Goal: Task Accomplishment & Management: Complete application form

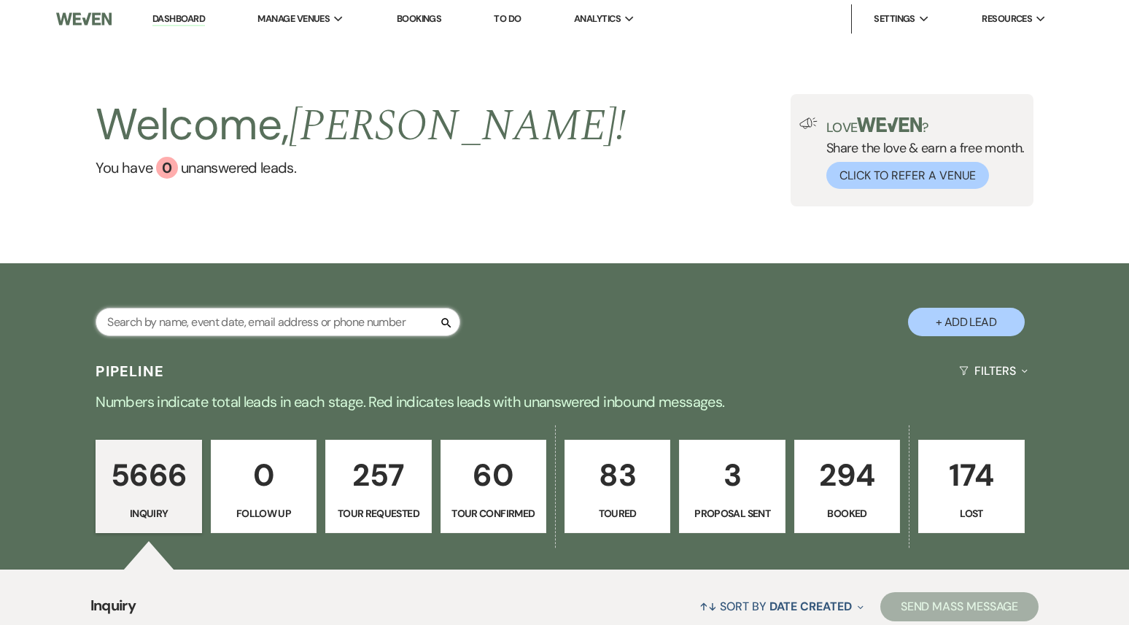
click at [209, 319] on input "text" at bounding box center [278, 322] width 365 height 28
paste input "[EMAIL_ADDRESS][DOMAIN_NAME]"
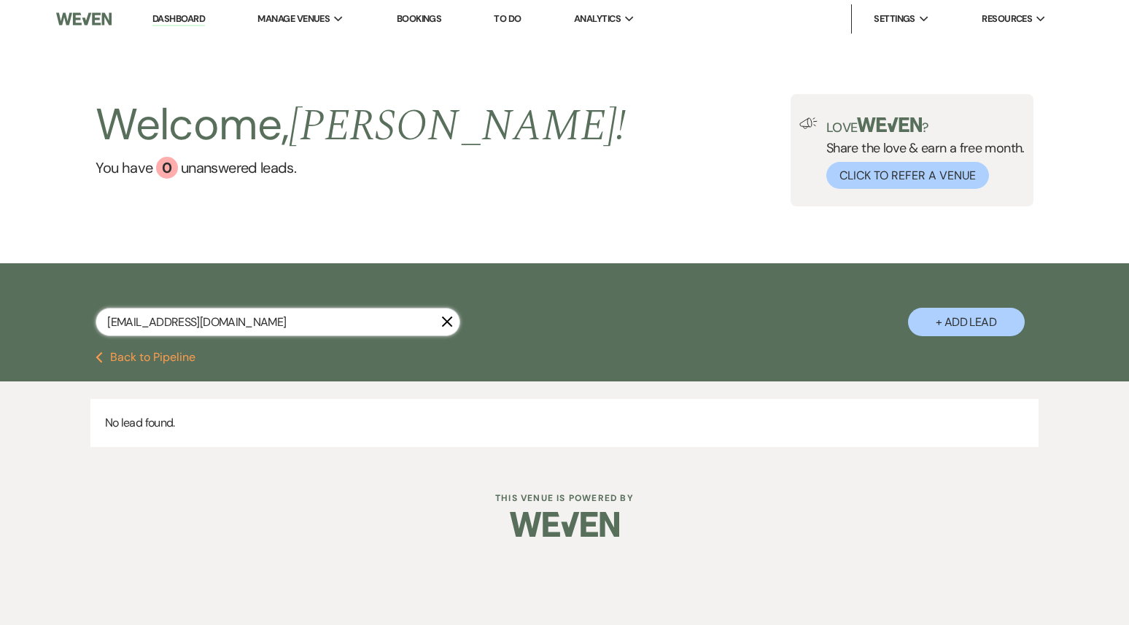
type input "[EMAIL_ADDRESS][DOMAIN_NAME]"
click at [974, 325] on button "+ Add Lead" at bounding box center [966, 322] width 117 height 28
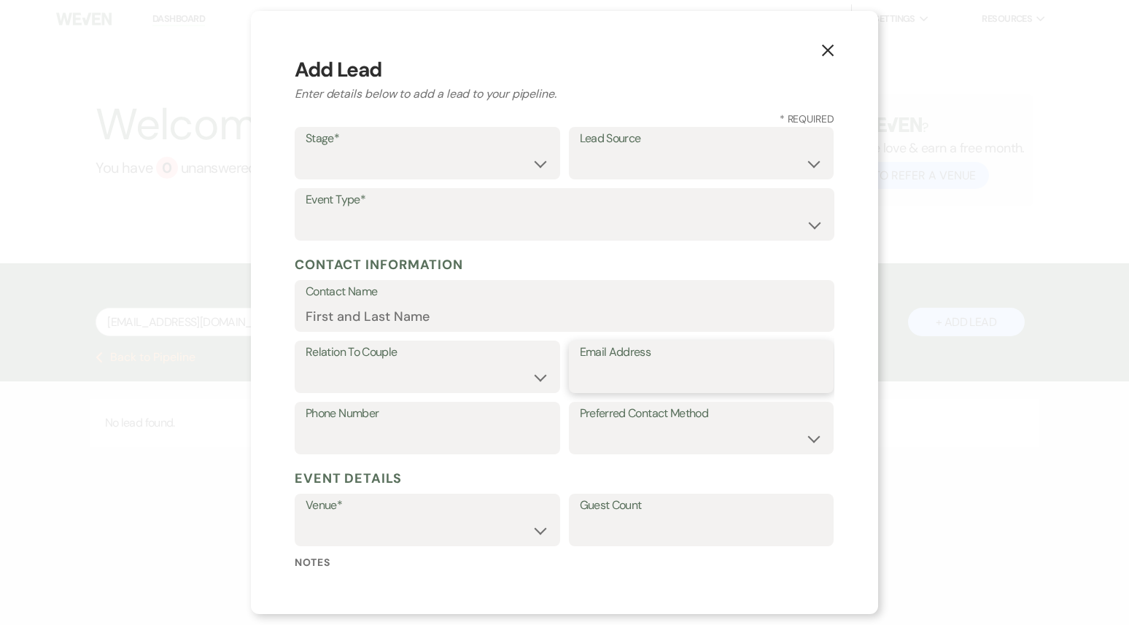
click at [646, 375] on input "Email Address" at bounding box center [702, 377] width 244 height 28
paste input "[EMAIL_ADDRESS][DOMAIN_NAME]"
type input "[EMAIL_ADDRESS][DOMAIN_NAME]"
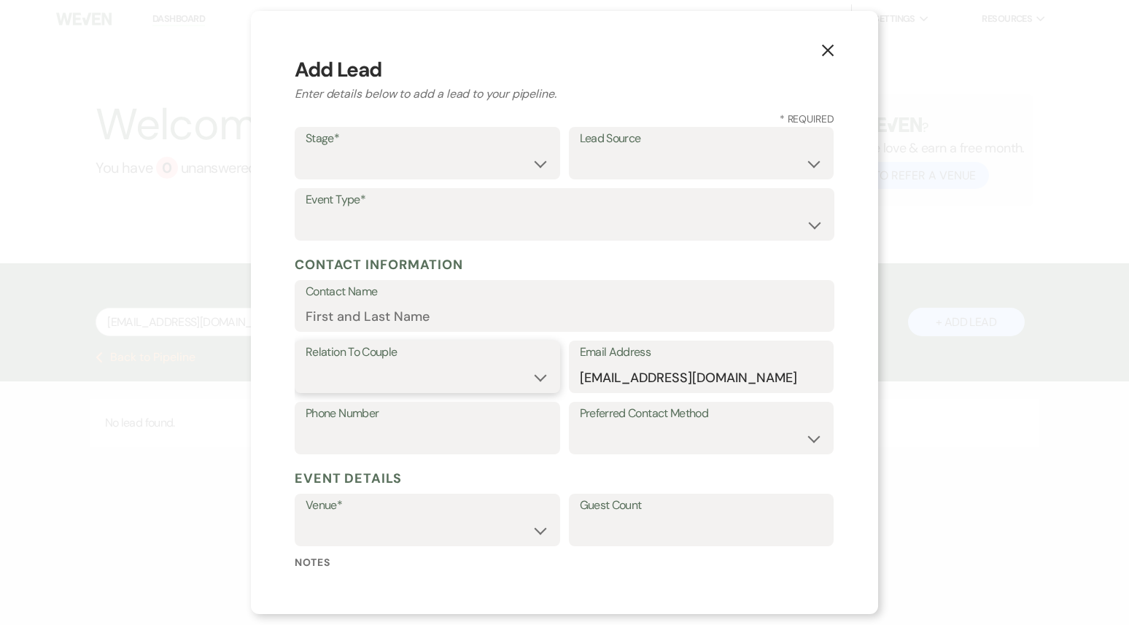
click at [343, 376] on select "Couple Planner Parent of Couple Family Member Friend Other" at bounding box center [428, 377] width 244 height 28
select select "1"
click at [306, 363] on select "Couple Planner Parent of Couple Family Member Friend Other" at bounding box center [428, 377] width 244 height 28
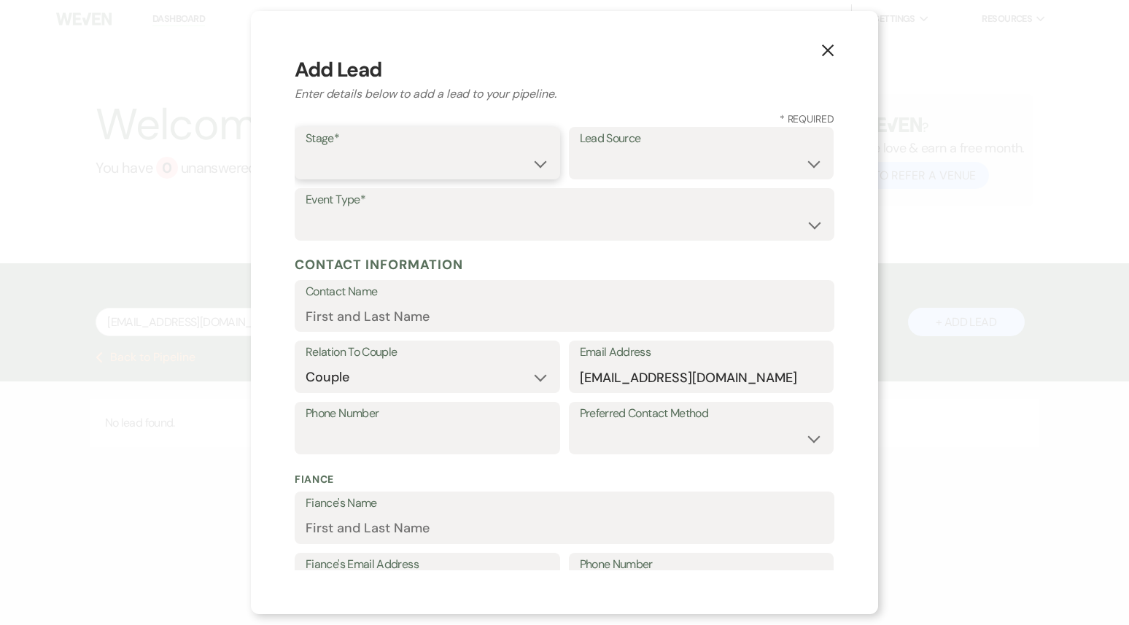
click at [384, 159] on select "Inquiry Follow Up Tour Requested Tour Confirmed Toured Proposal Sent Booked Lost" at bounding box center [428, 164] width 244 height 28
select select "1"
click at [306, 150] on select "Inquiry Follow Up Tour Requested Tour Confirmed Toured Proposal Sent Booked Lost" at bounding box center [428, 164] width 244 height 28
click at [390, 220] on select "Wedding Anniversary Party Baby Shower Bachelorette / Bachelor Party Birthday Pa…" at bounding box center [565, 225] width 518 height 28
select select "1"
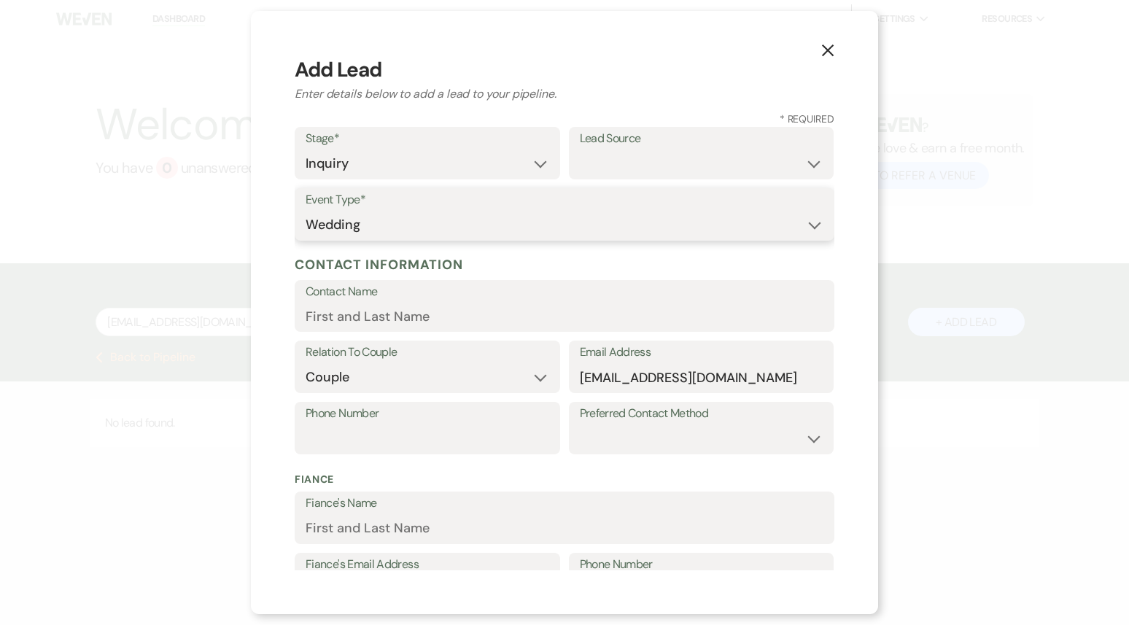
click at [306, 211] on select "Wedding Anniversary Party Baby Shower Bachelorette / Bachelor Party Birthday Pa…" at bounding box center [565, 225] width 518 height 28
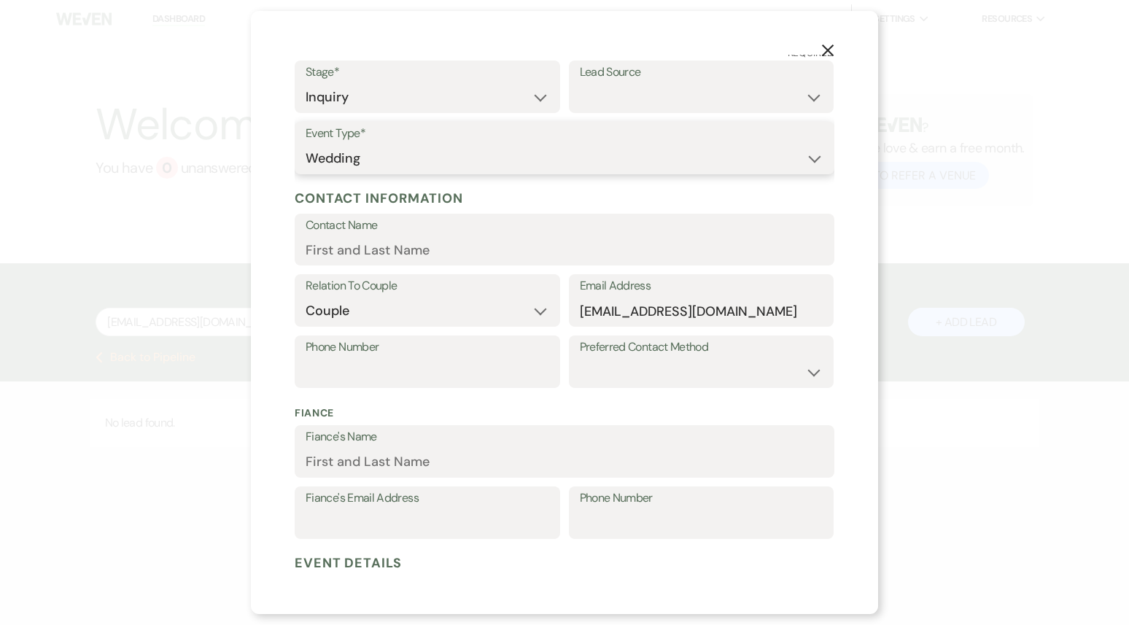
scroll to position [68, 0]
click at [390, 250] on input "Contact Name" at bounding box center [565, 248] width 518 height 28
paste input "[PERSON_NAME]"
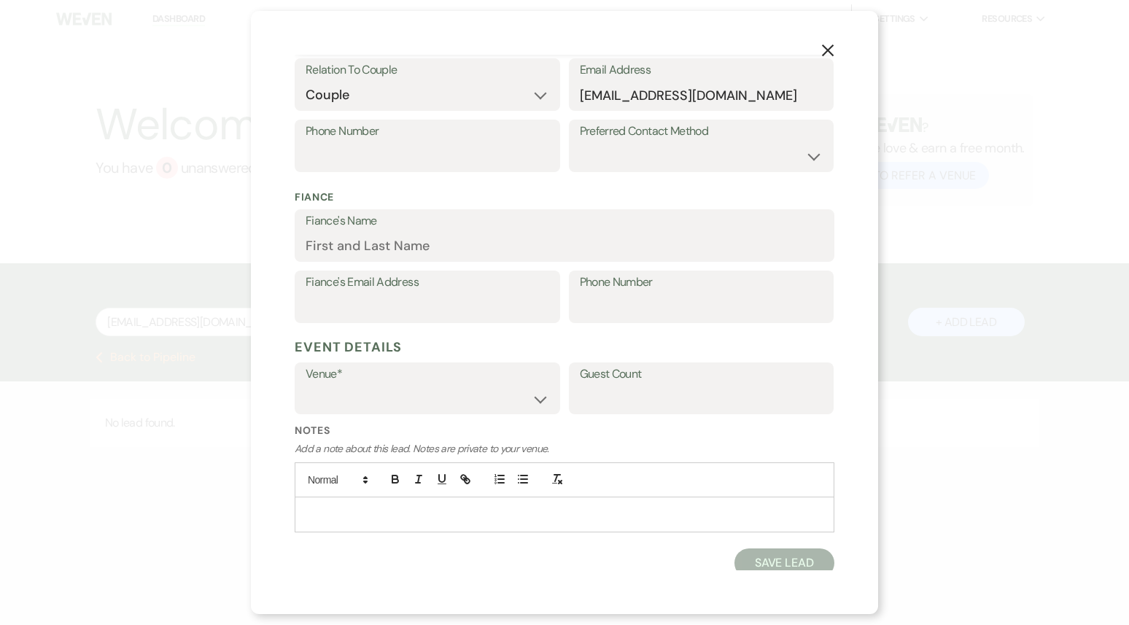
scroll to position [289, 0]
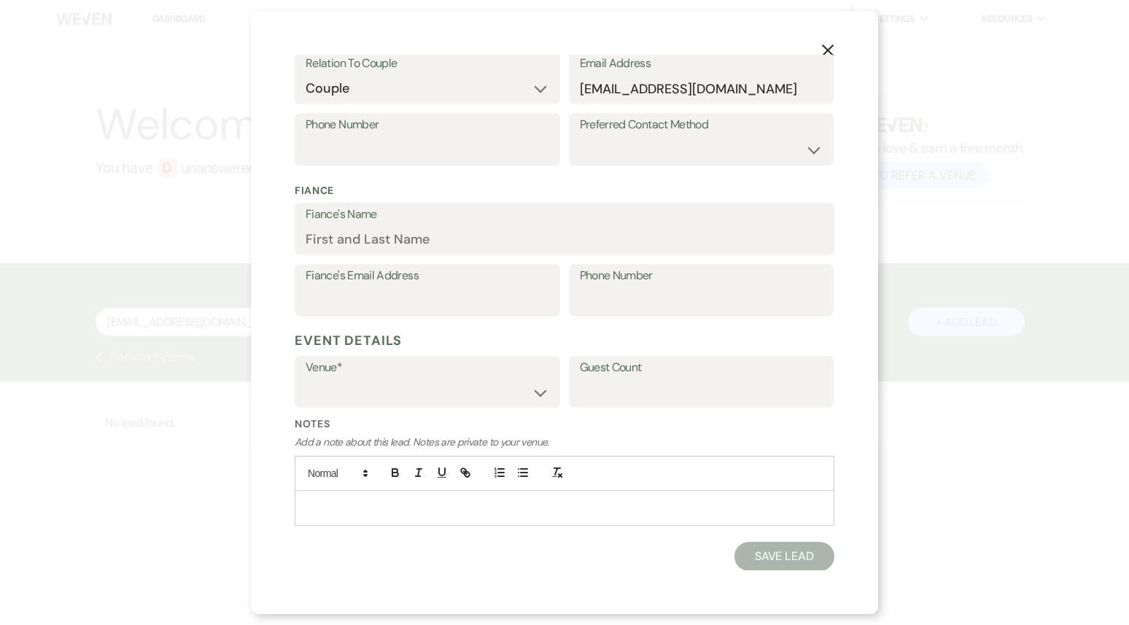
type input "[PERSON_NAME]"
click at [445, 395] on select "Treehouse Point Elopements at [GEOGRAPHIC_DATA]" at bounding box center [428, 392] width 244 height 28
select select "590"
click at [306, 378] on select "Treehouse Point Elopements at [GEOGRAPHIC_DATA]" at bounding box center [428, 392] width 244 height 28
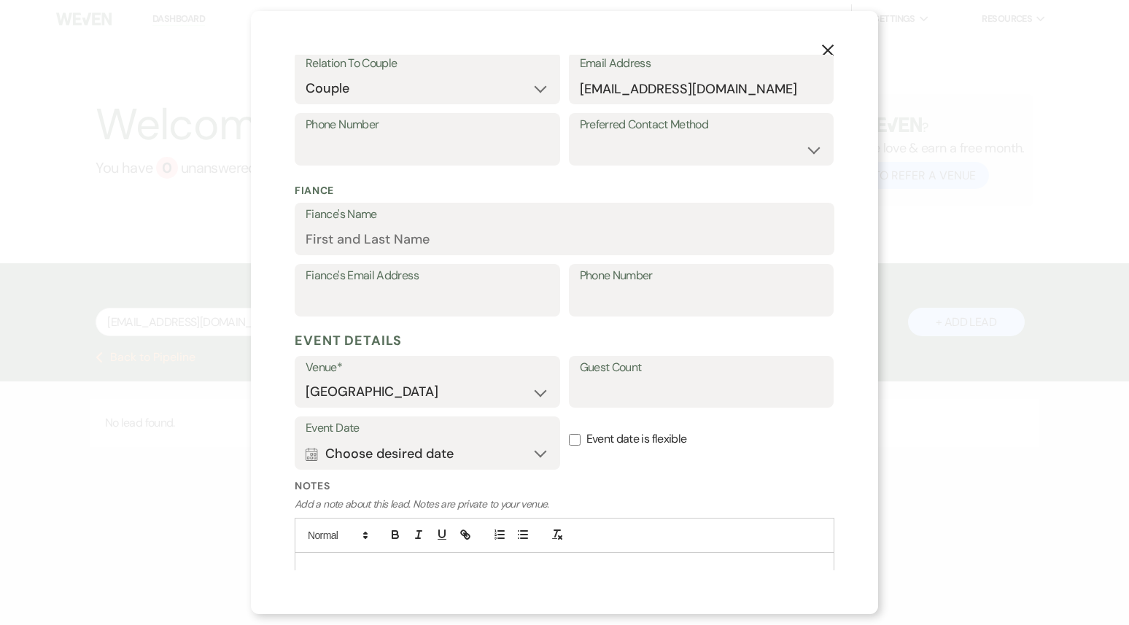
click at [575, 441] on input "Event date is flexible" at bounding box center [575, 440] width 12 height 12
checkbox input "true"
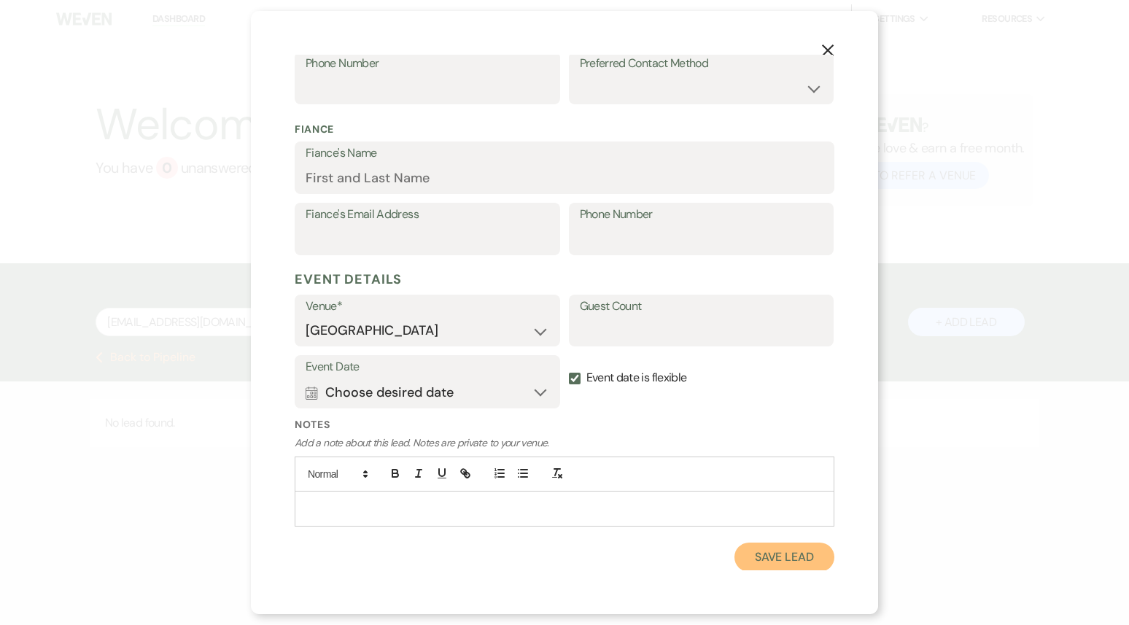
click at [775, 548] on button "Save Lead" at bounding box center [784, 557] width 100 height 29
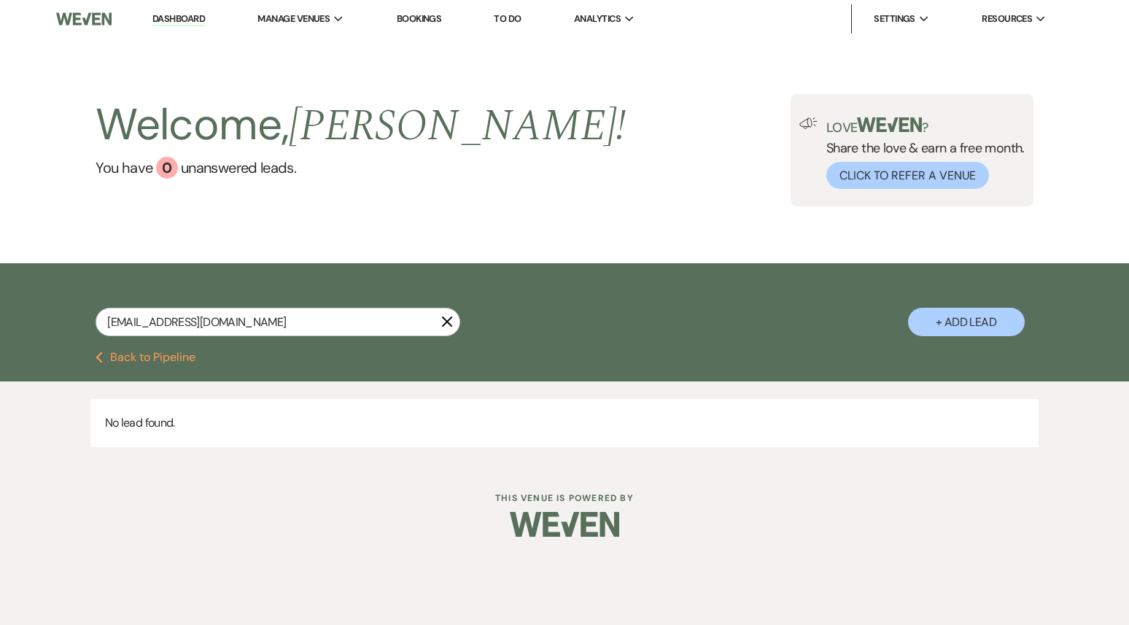
click at [168, 354] on button "Previous Back to Pipeline" at bounding box center [146, 358] width 100 height 12
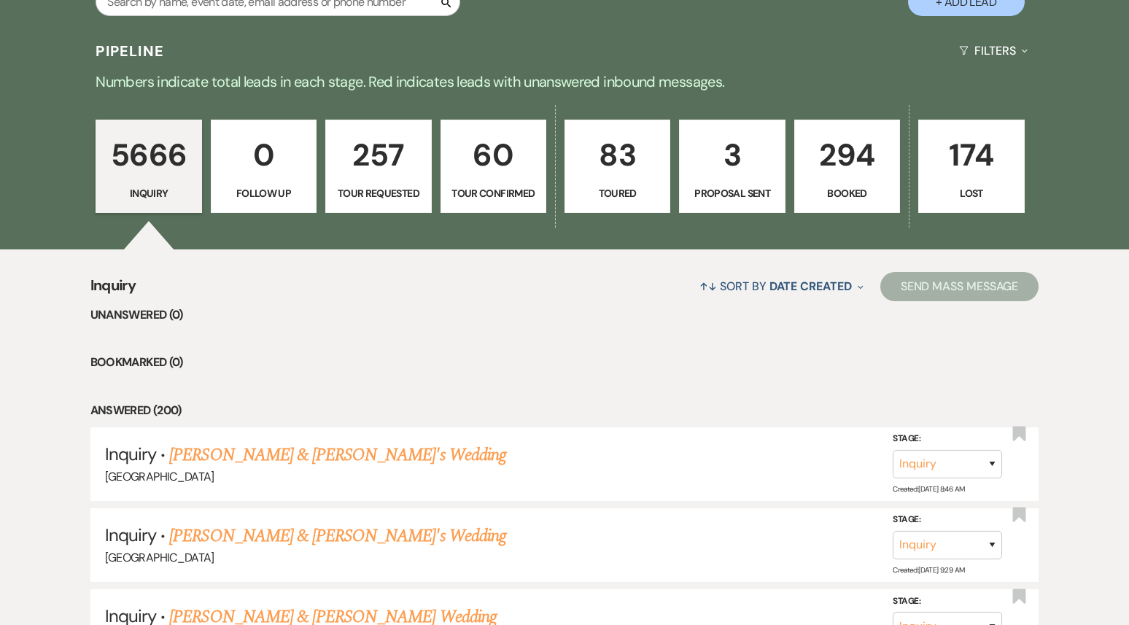
scroll to position [345, 0]
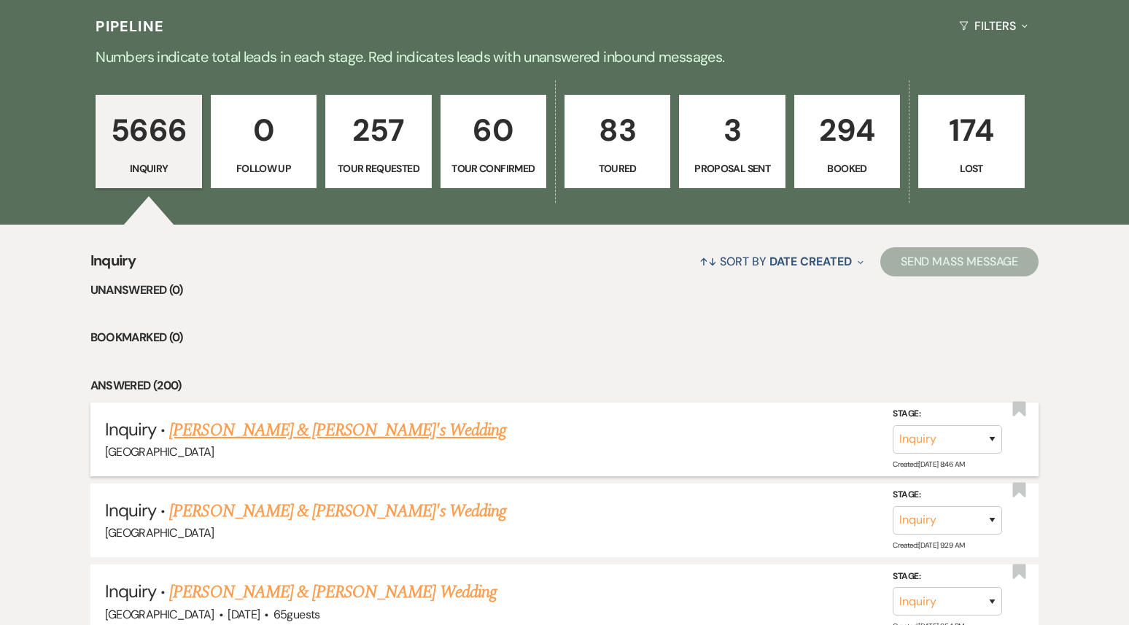
click at [310, 431] on link "[PERSON_NAME] & [PERSON_NAME]'s Wedding" at bounding box center [337, 430] width 337 height 26
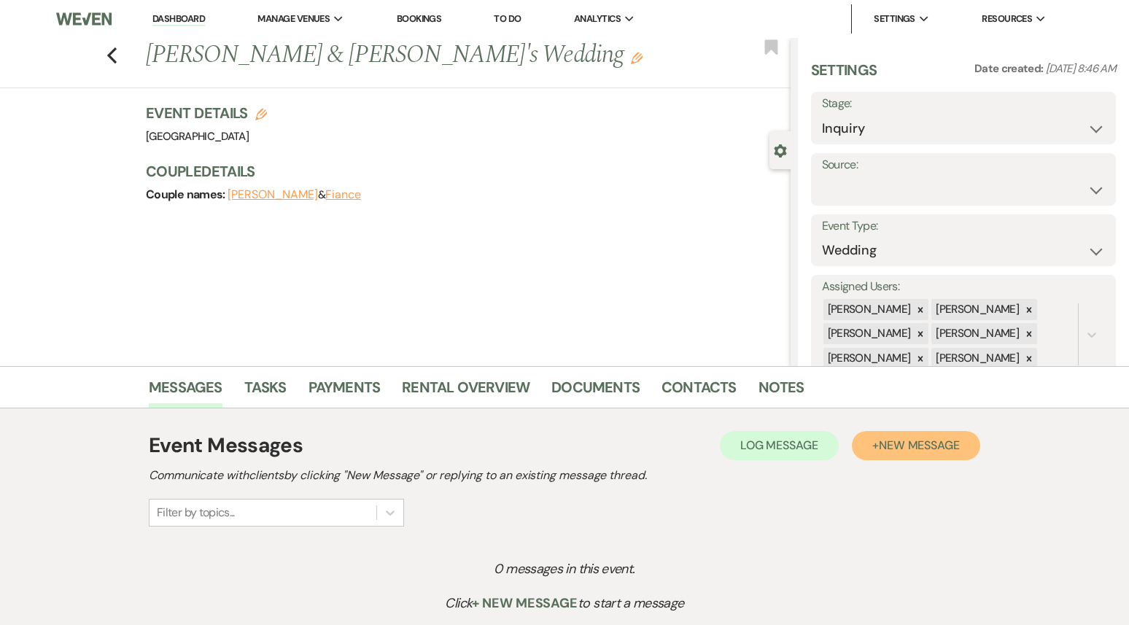
click at [963, 436] on button "+ New Message" at bounding box center [916, 445] width 128 height 29
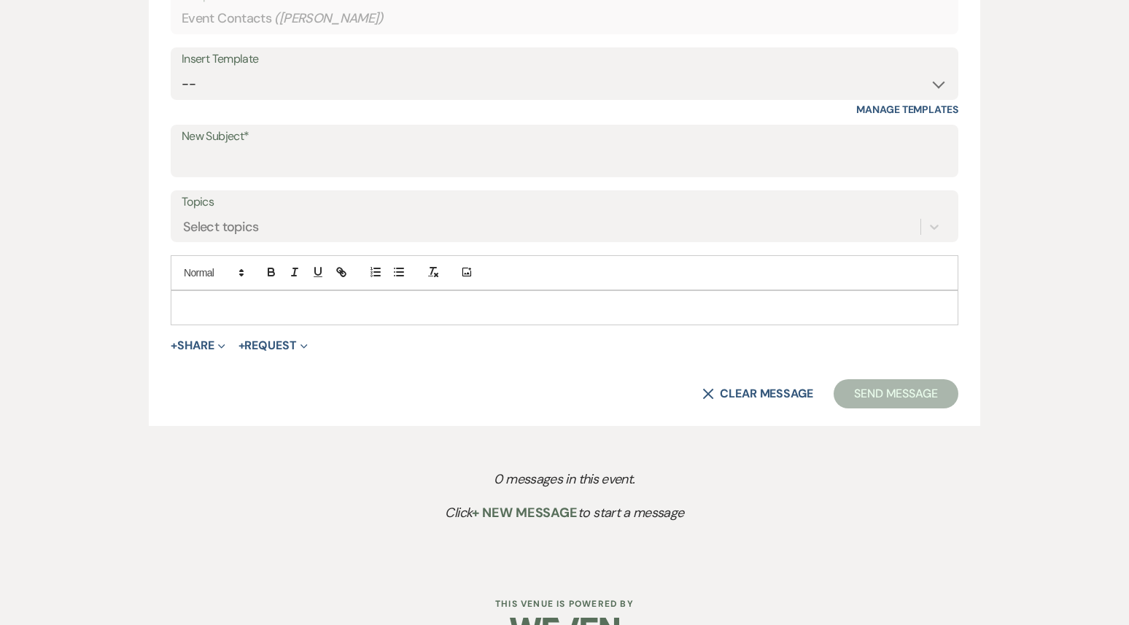
scroll to position [664, 0]
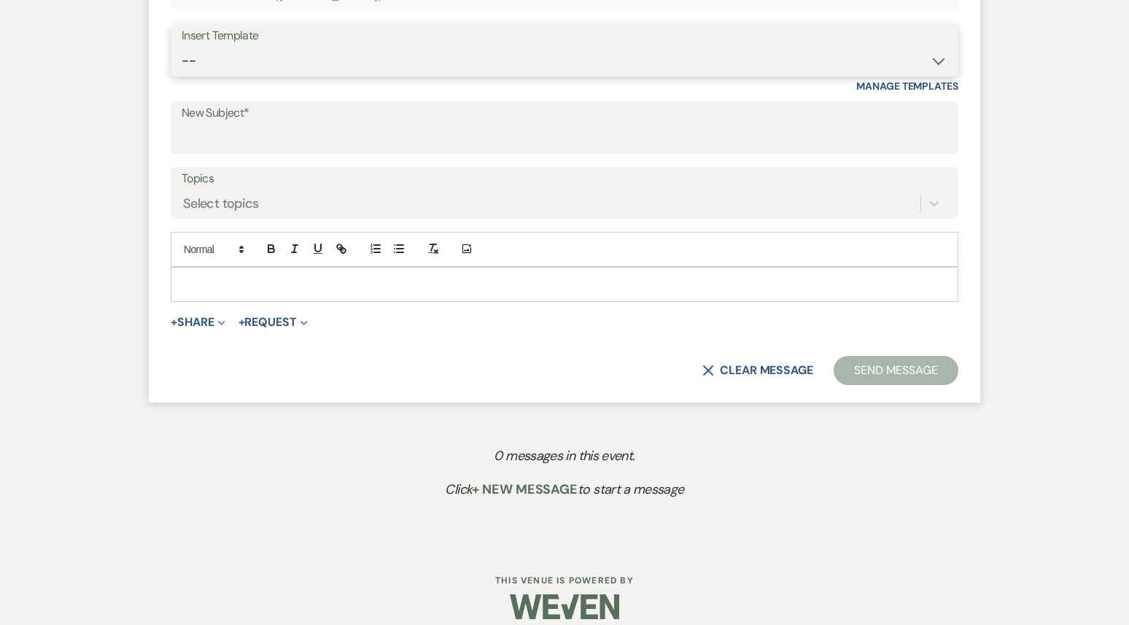
click at [449, 72] on select "-- Weven Planning Portal Introduction (Booked Events) 1st planning email ([PERS…" at bounding box center [565, 61] width 766 height 28
select select "772"
click at [182, 47] on select "-- Weven Planning Portal Introduction (Booked Events) 1st planning email ([PERS…" at bounding box center [565, 61] width 766 height 28
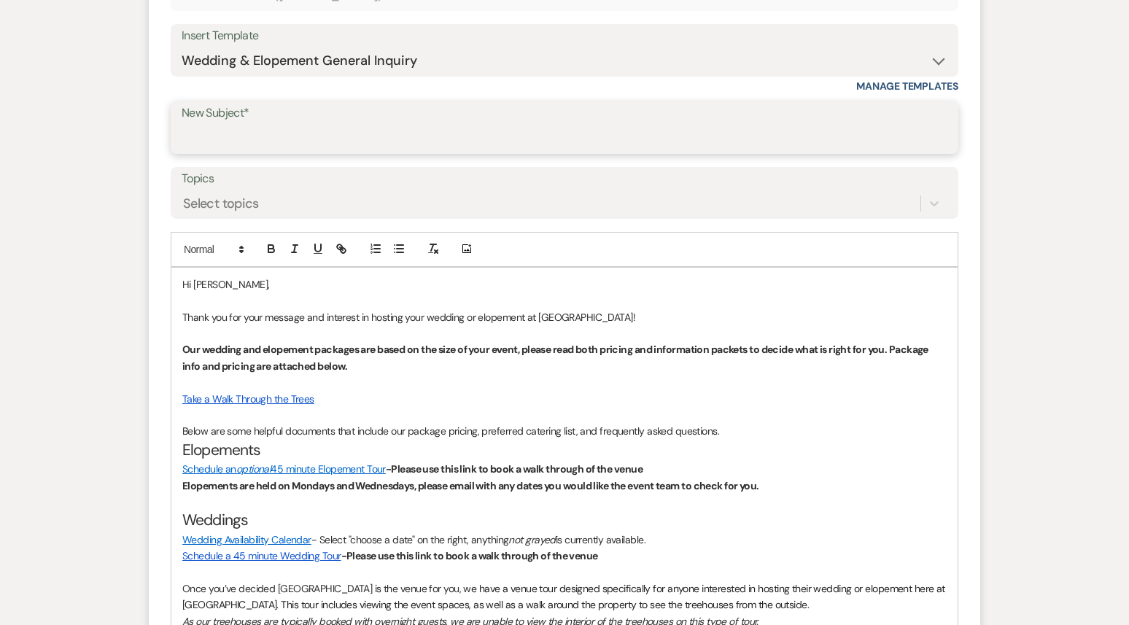
click at [416, 136] on input "New Subject*" at bounding box center [565, 138] width 766 height 28
type input "Inquiry"
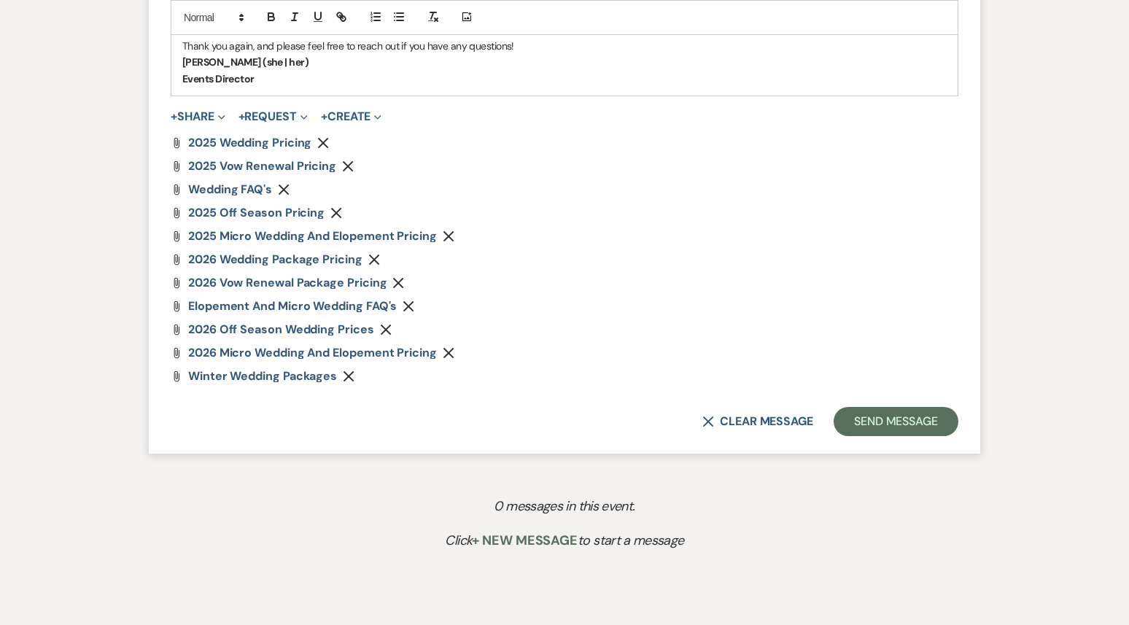
scroll to position [1389, 0]
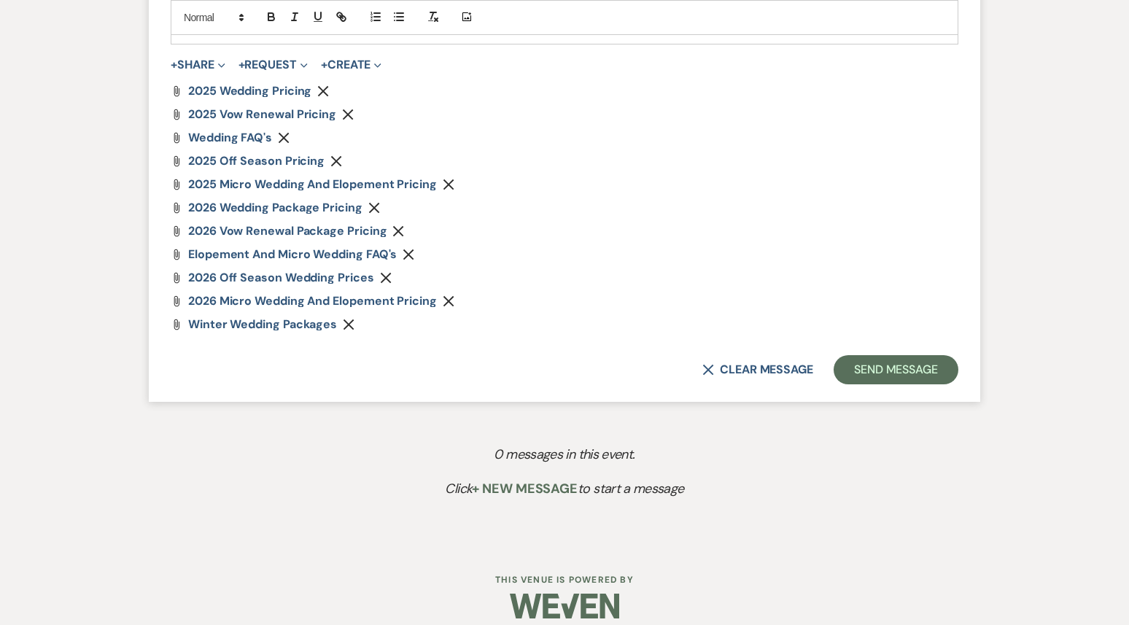
click at [320, 87] on use "button" at bounding box center [323, 91] width 11 height 11
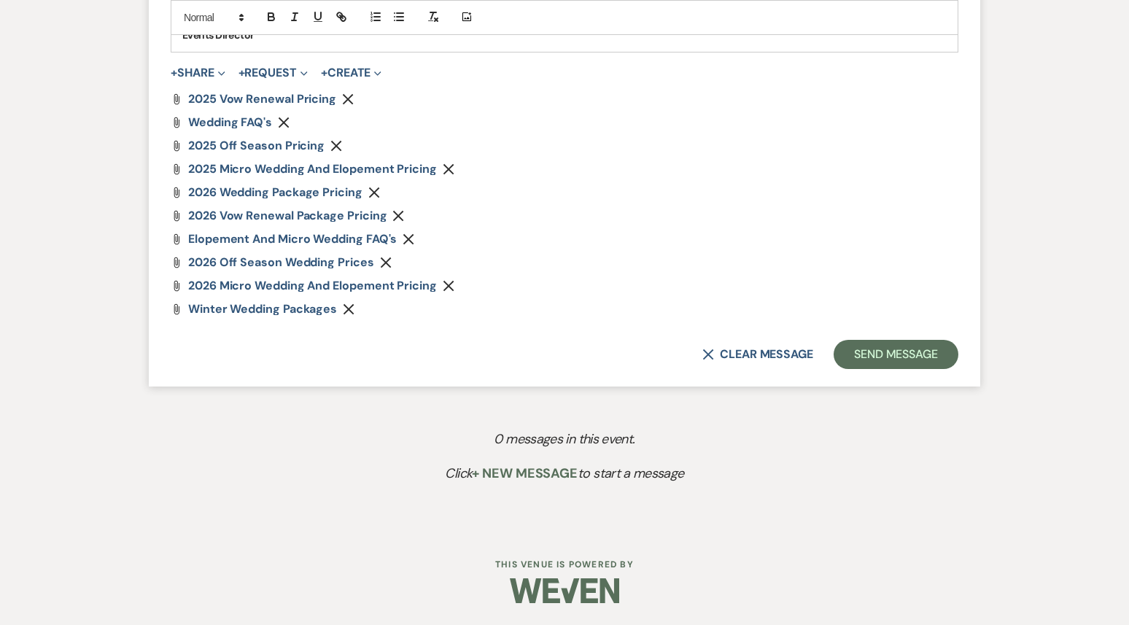
click at [349, 102] on use "button" at bounding box center [348, 99] width 11 height 11
click at [334, 149] on icon "Remove" at bounding box center [336, 146] width 12 height 12
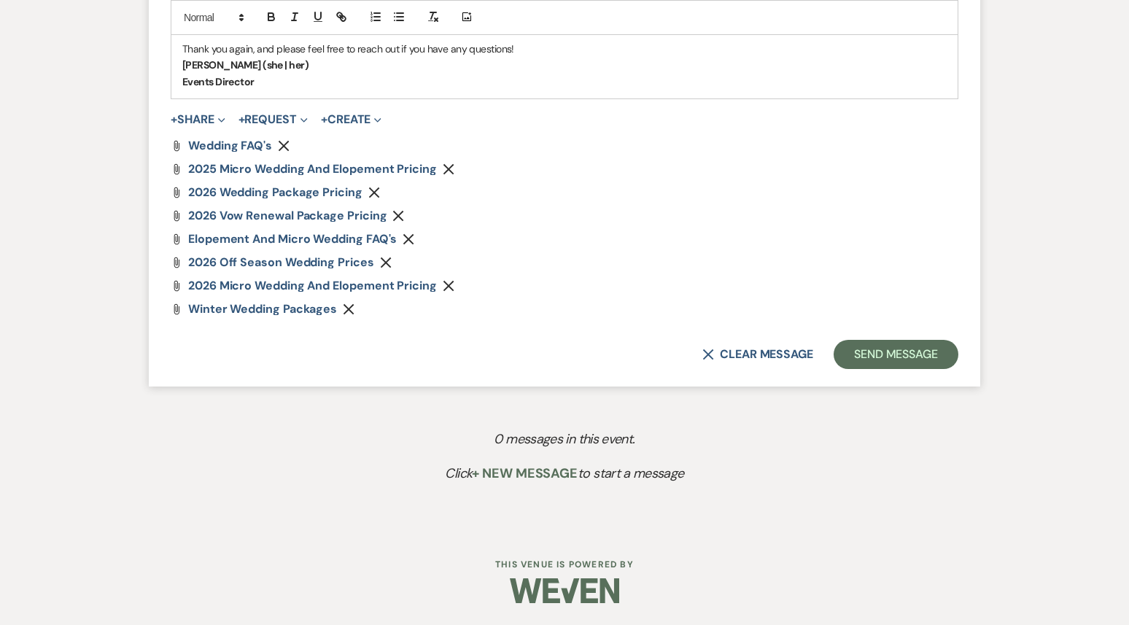
click at [447, 168] on use "button" at bounding box center [448, 169] width 11 height 11
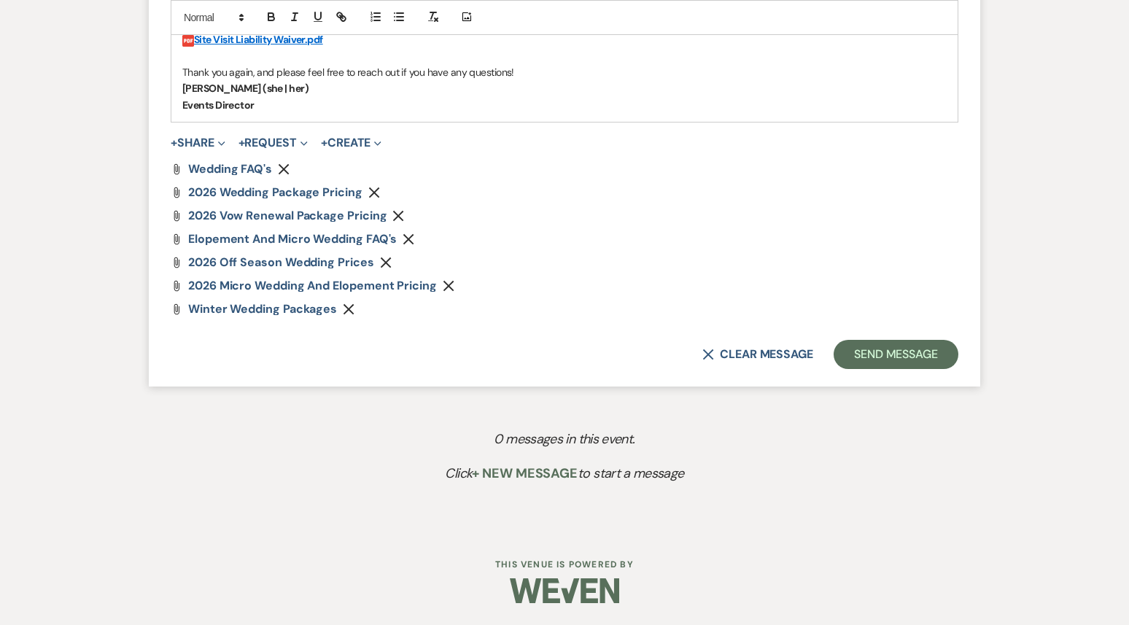
scroll to position [1311, 0]
drag, startPoint x: 912, startPoint y: 356, endPoint x: 636, endPoint y: 373, distance: 276.9
click at [349, 308] on use "button" at bounding box center [349, 309] width 11 height 11
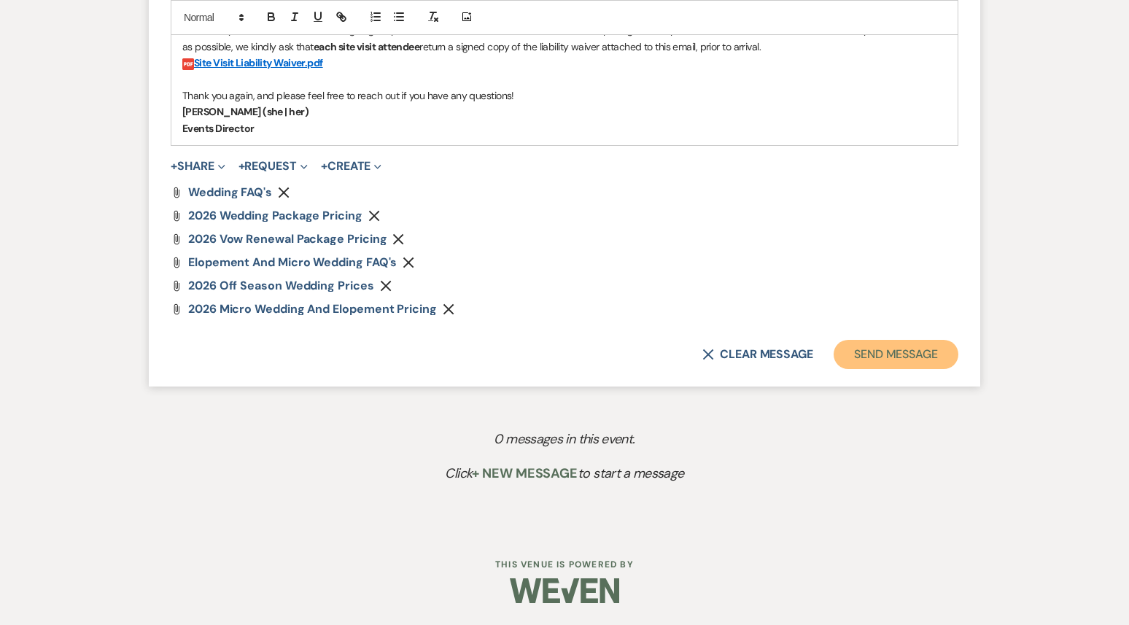
click at [896, 360] on button "Send Message" at bounding box center [896, 354] width 125 height 29
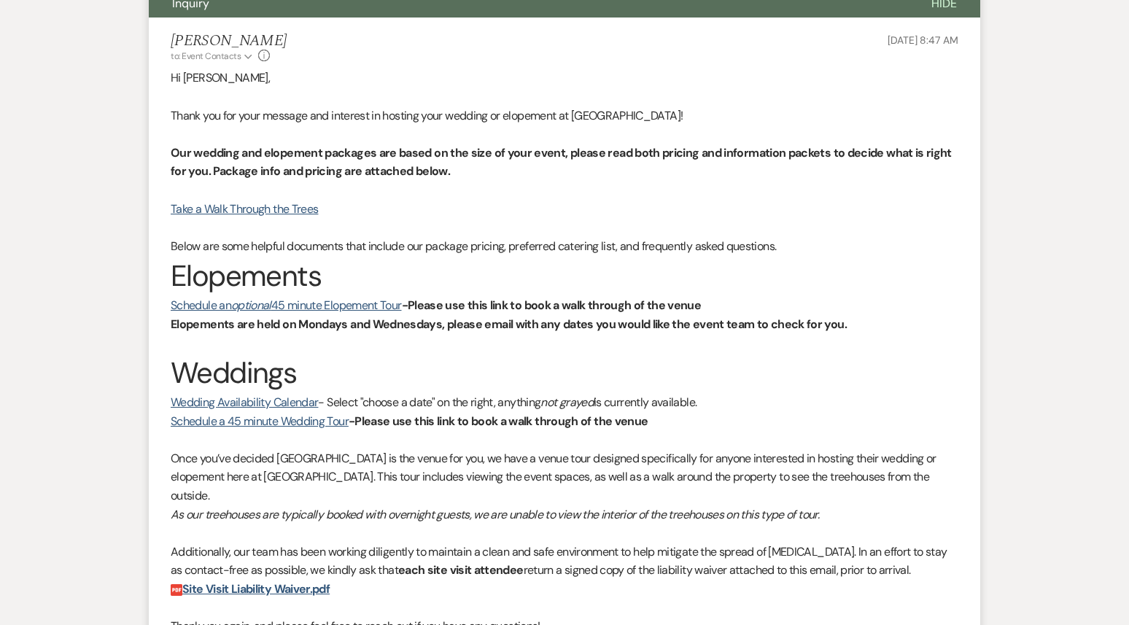
scroll to position [0, 0]
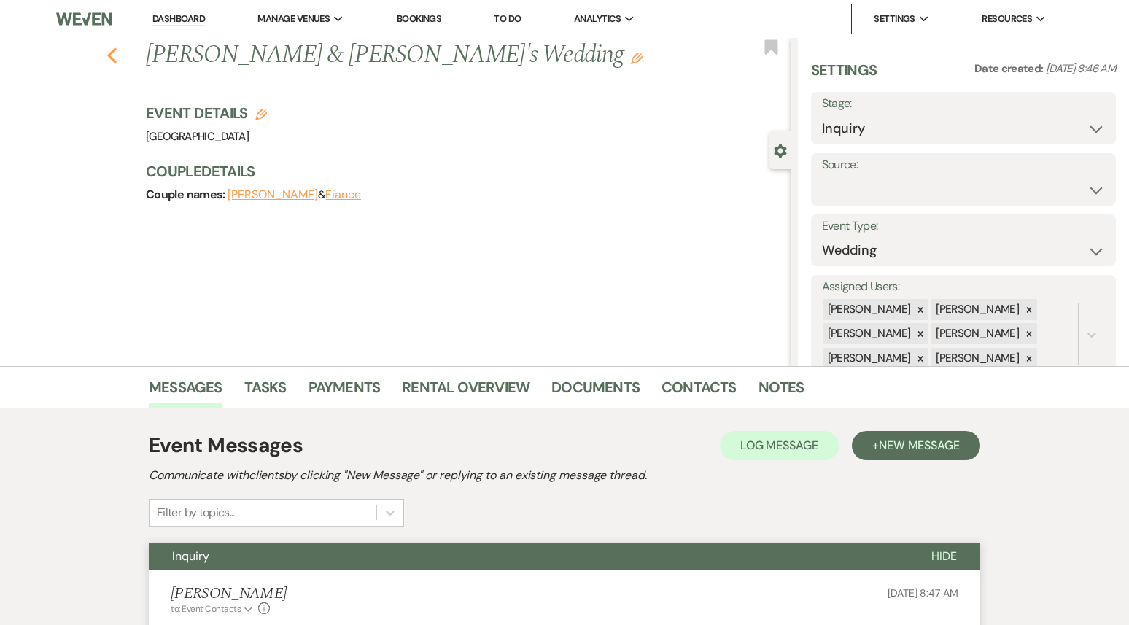
click at [112, 53] on use "button" at bounding box center [111, 55] width 9 height 16
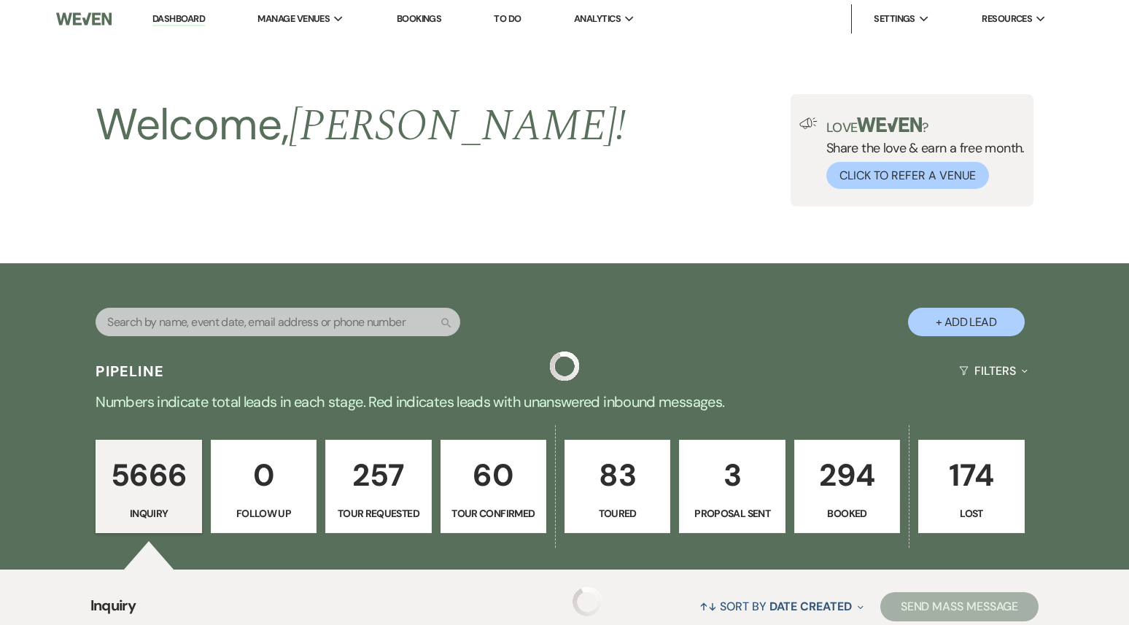
scroll to position [345, 0]
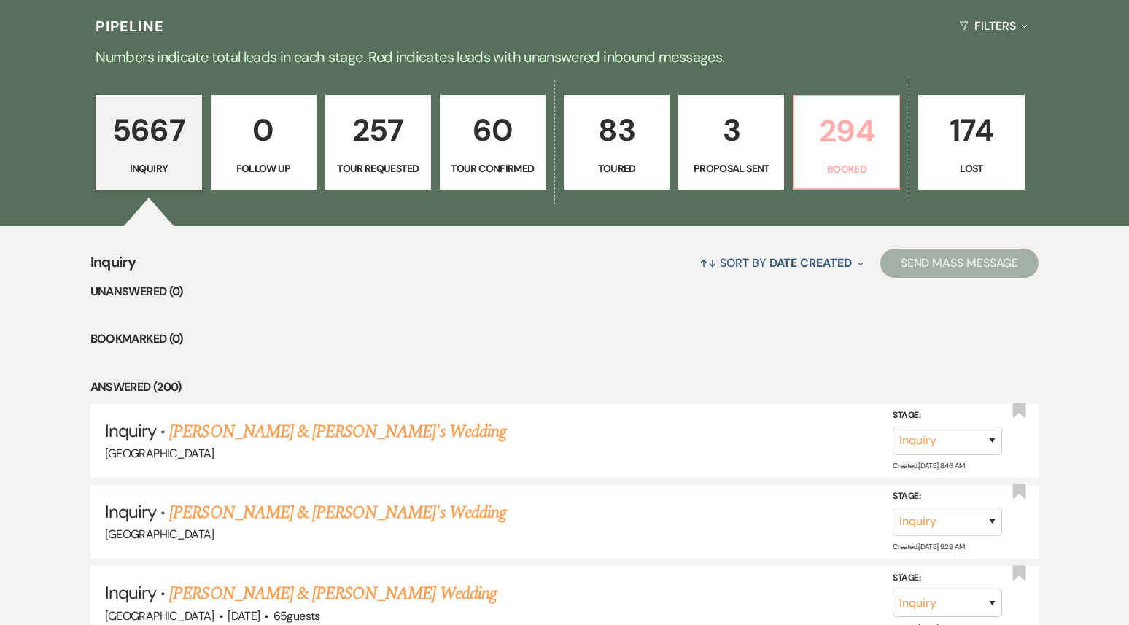
click at [863, 157] on link "294 Booked" at bounding box center [846, 142] width 107 height 95
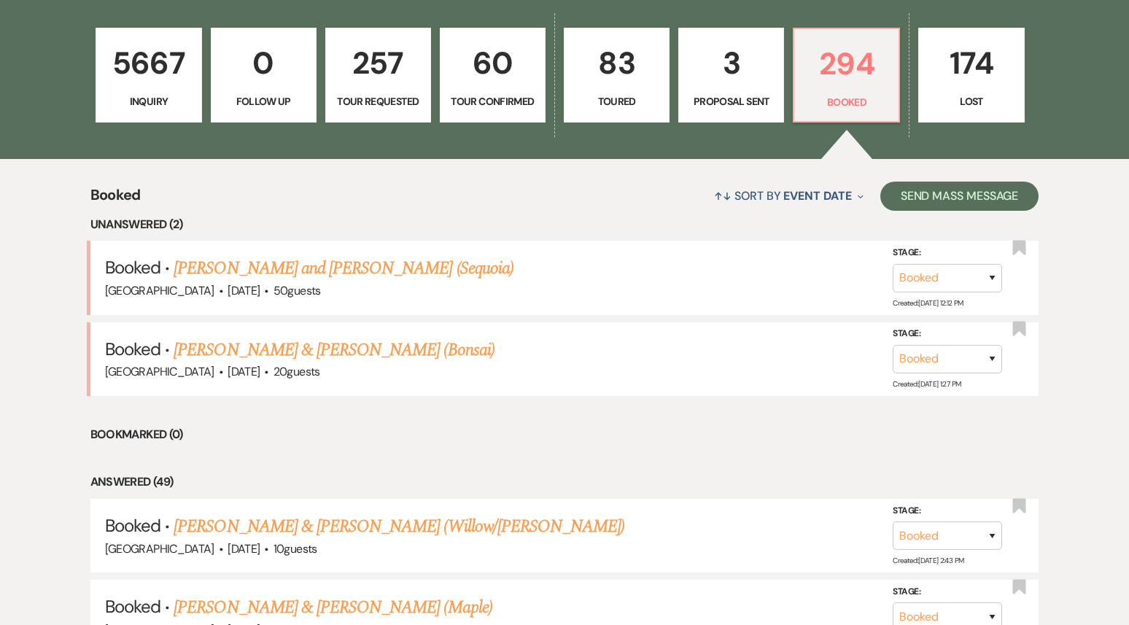
scroll to position [414, 0]
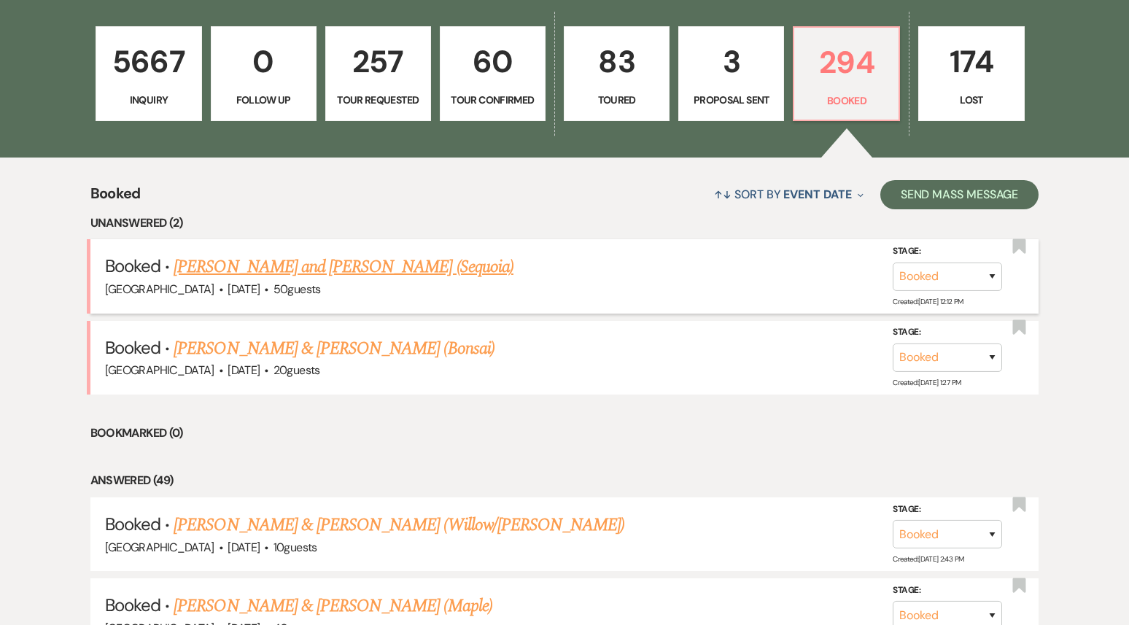
click at [352, 271] on link "[PERSON_NAME] and [PERSON_NAME] (Sequoia)" at bounding box center [344, 267] width 340 height 26
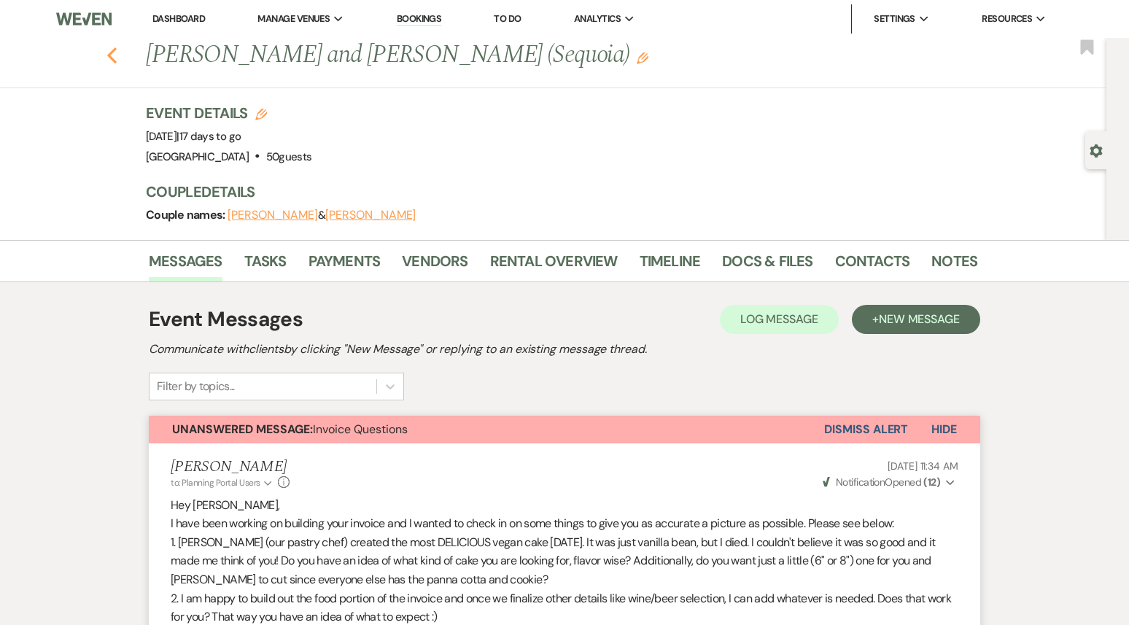
click at [113, 54] on icon "Previous" at bounding box center [111, 56] width 11 height 18
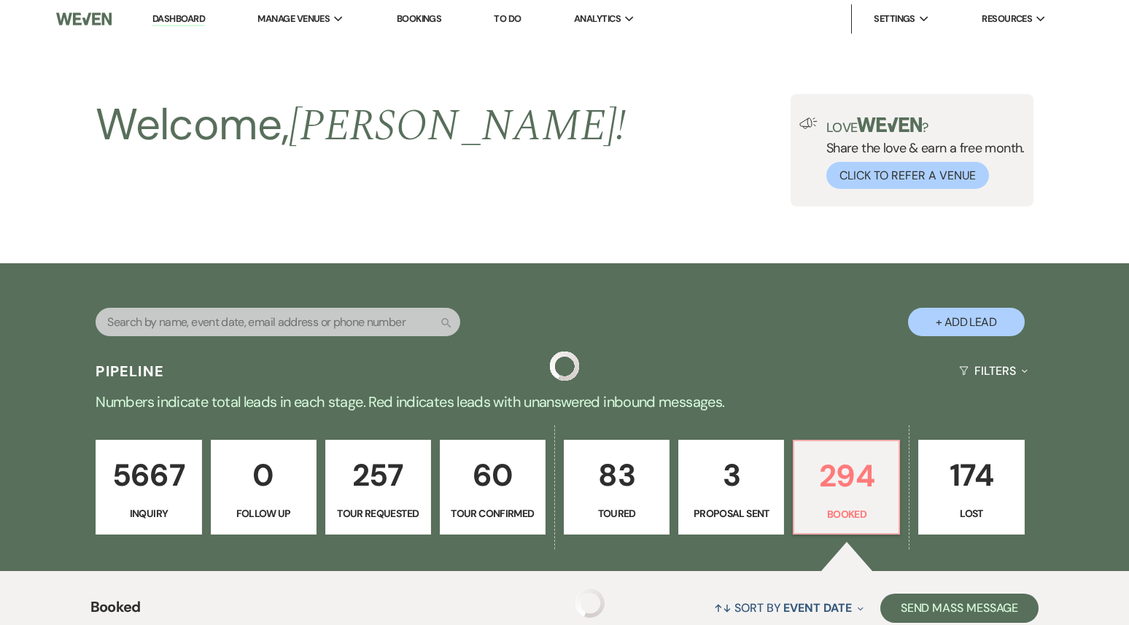
scroll to position [414, 0]
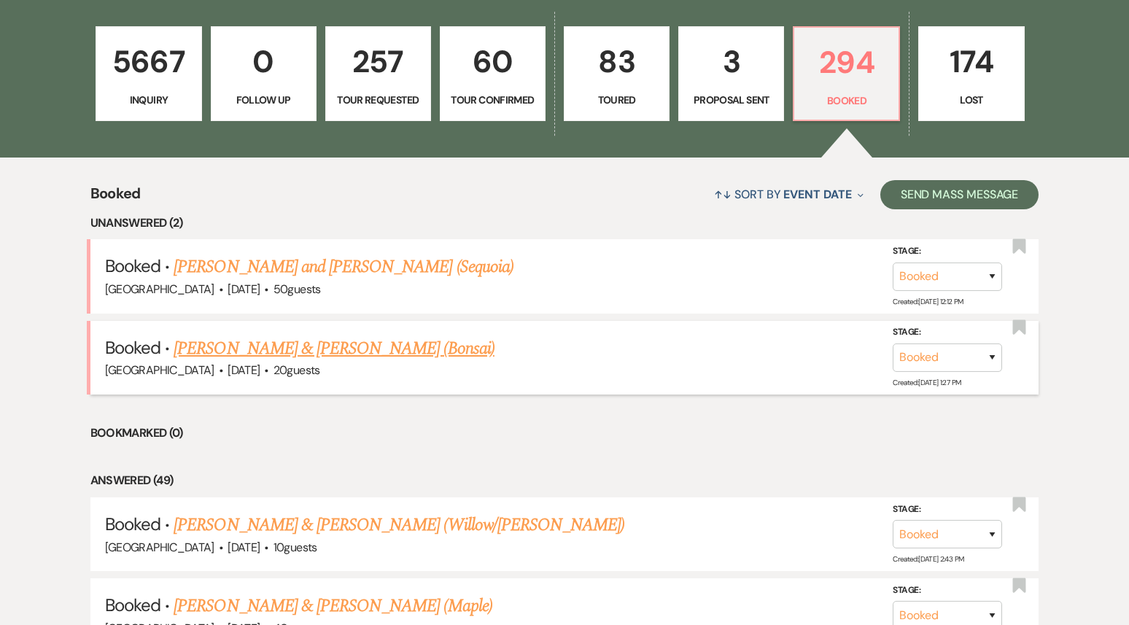
click at [315, 352] on link "[PERSON_NAME] & [PERSON_NAME] (Bonsai)" at bounding box center [334, 348] width 321 height 26
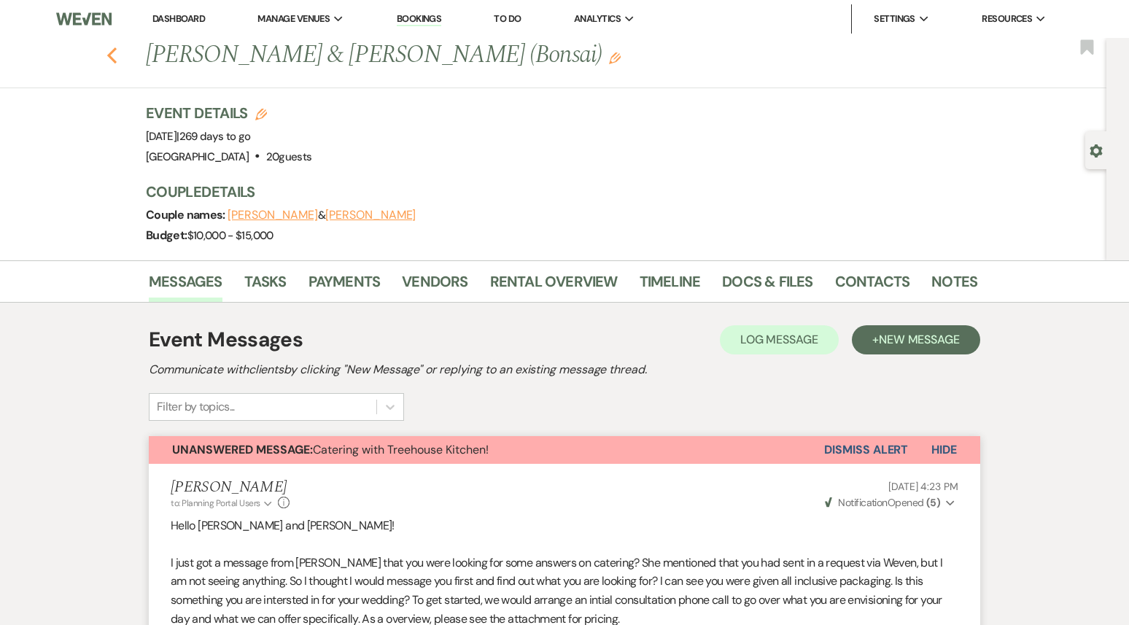
click at [109, 58] on icon "Previous" at bounding box center [111, 56] width 11 height 18
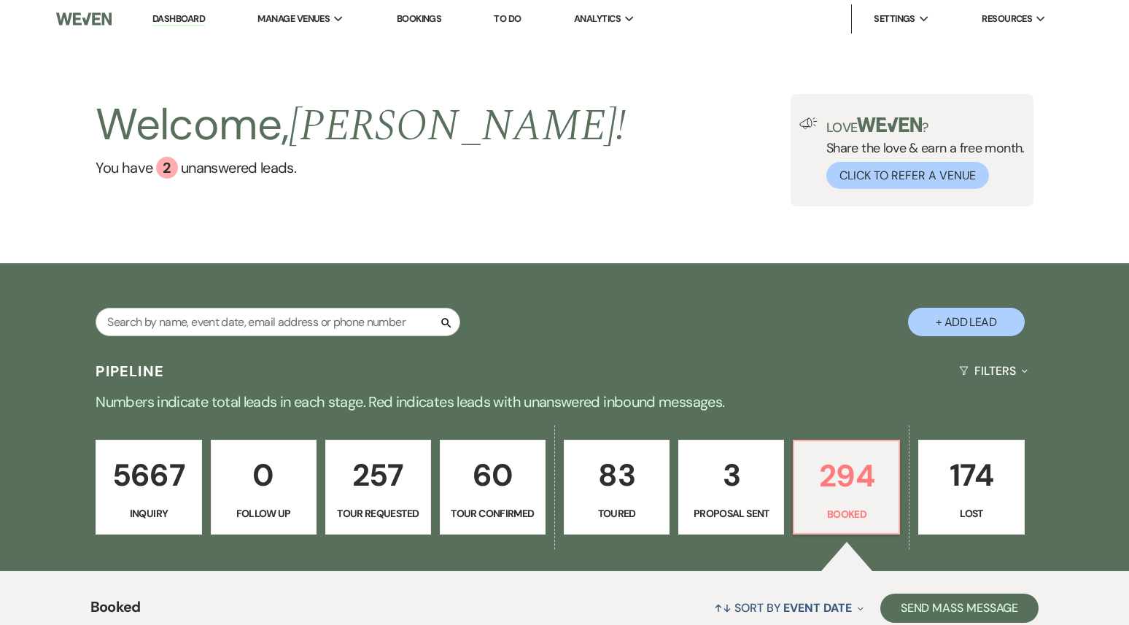
click at [184, 15] on link "Dashboard" at bounding box center [178, 19] width 53 height 14
